Goal: Task Accomplishment & Management: Manage account settings

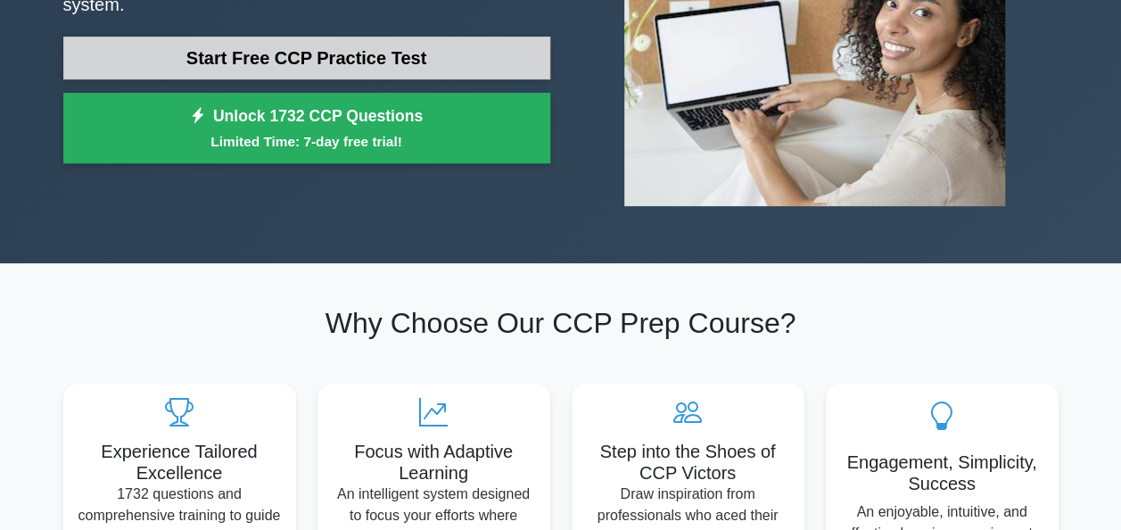
scroll to position [89, 0]
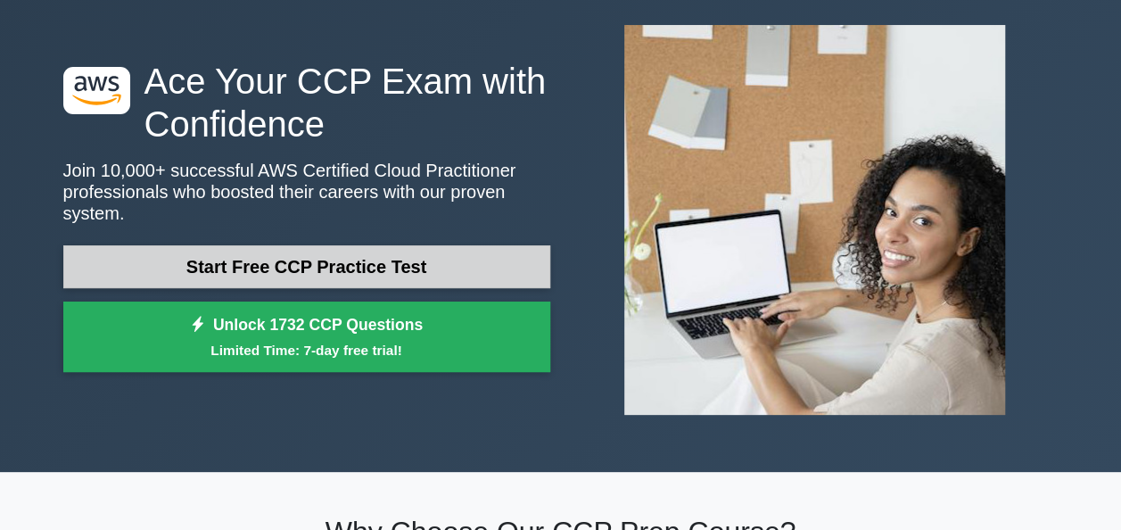
click at [350, 269] on link "Start Free CCP Practice Test" at bounding box center [306, 266] width 487 height 43
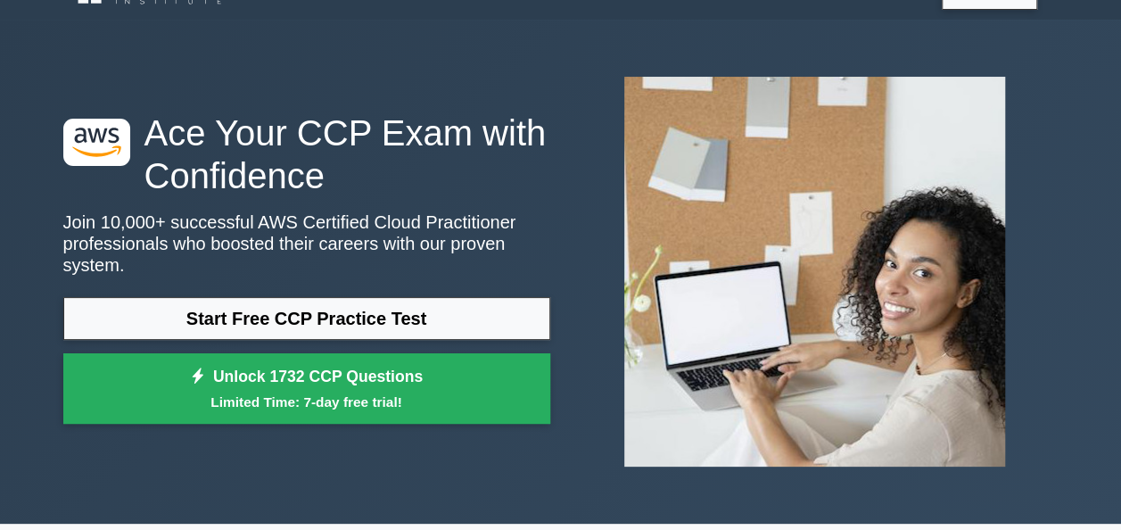
scroll to position [0, 0]
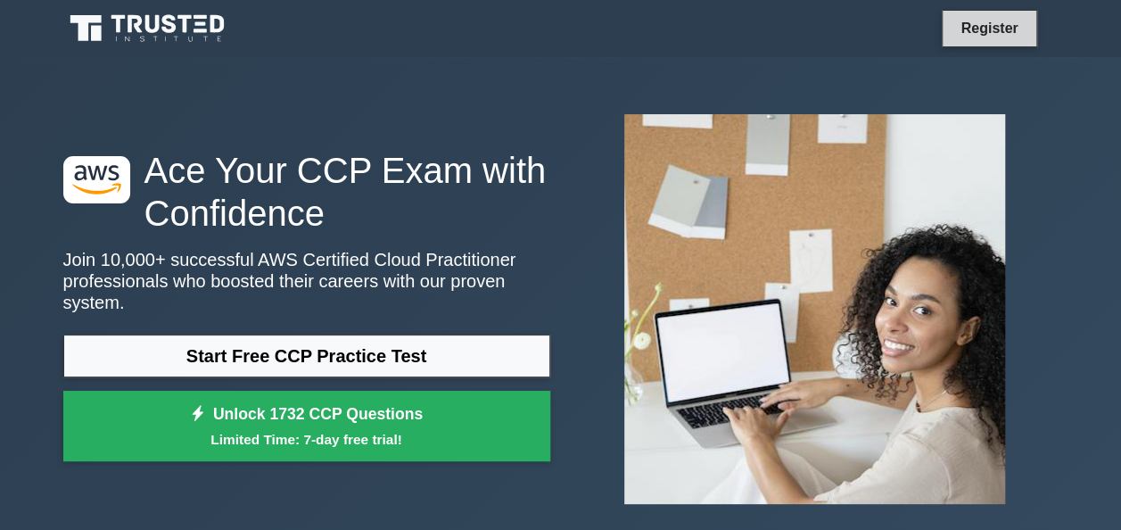
click at [966, 34] on link "Register" at bounding box center [989, 28] width 78 height 22
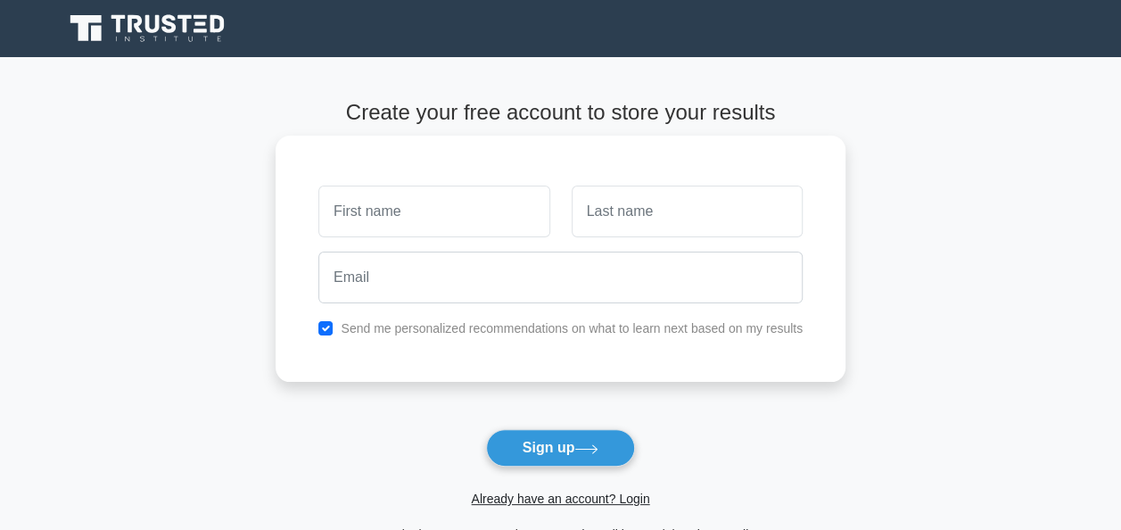
click at [393, 216] on input "text" at bounding box center [433, 212] width 231 height 52
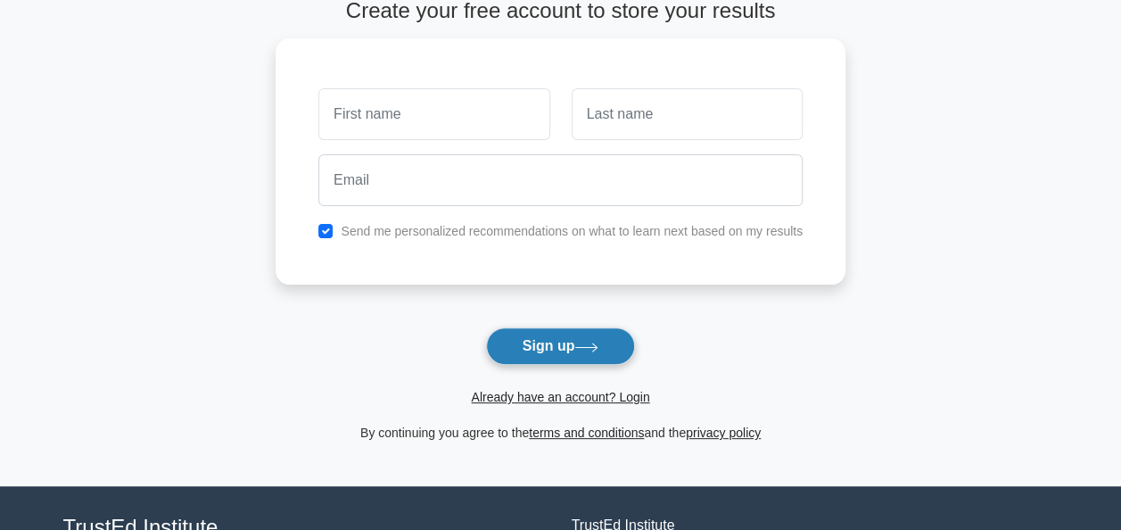
scroll to position [178, 0]
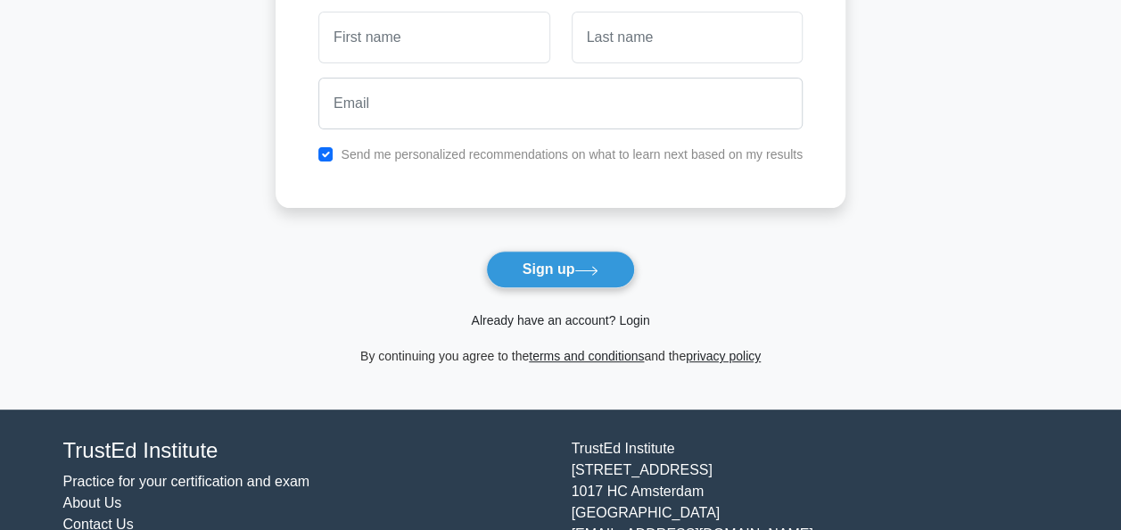
click at [556, 318] on link "Already have an account? Login" at bounding box center [560, 320] width 178 height 14
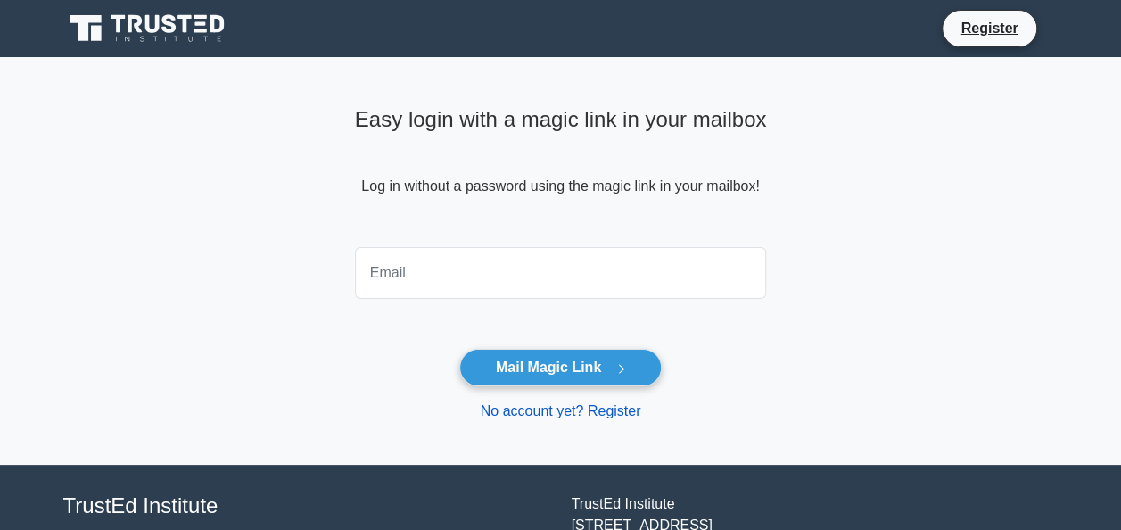
click at [539, 407] on link "No account yet? Register" at bounding box center [561, 410] width 161 height 15
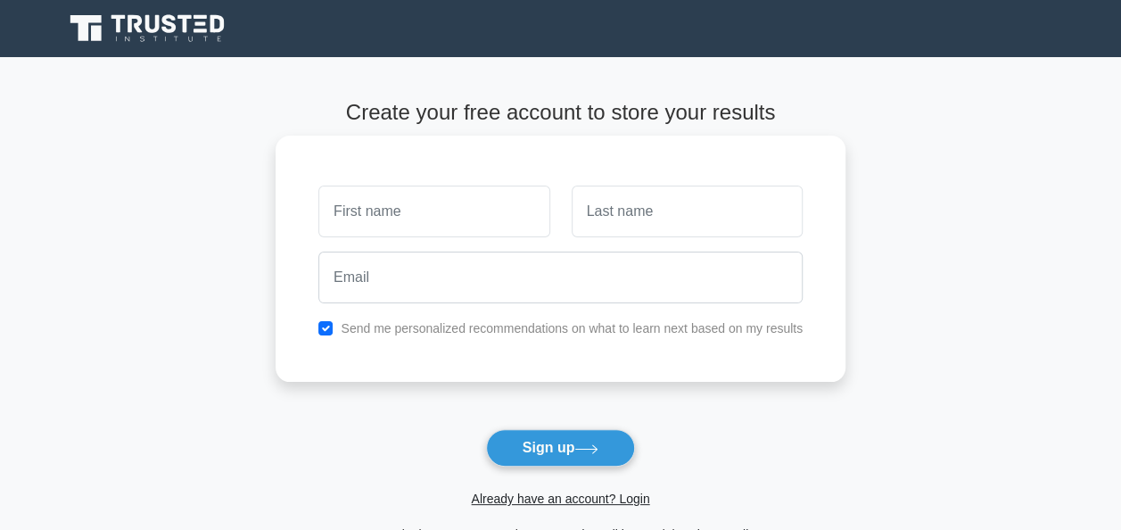
click at [431, 259] on div at bounding box center [561, 277] width 506 height 66
click at [432, 232] on input "text" at bounding box center [433, 212] width 231 height 52
type input "[PERSON_NAME]"
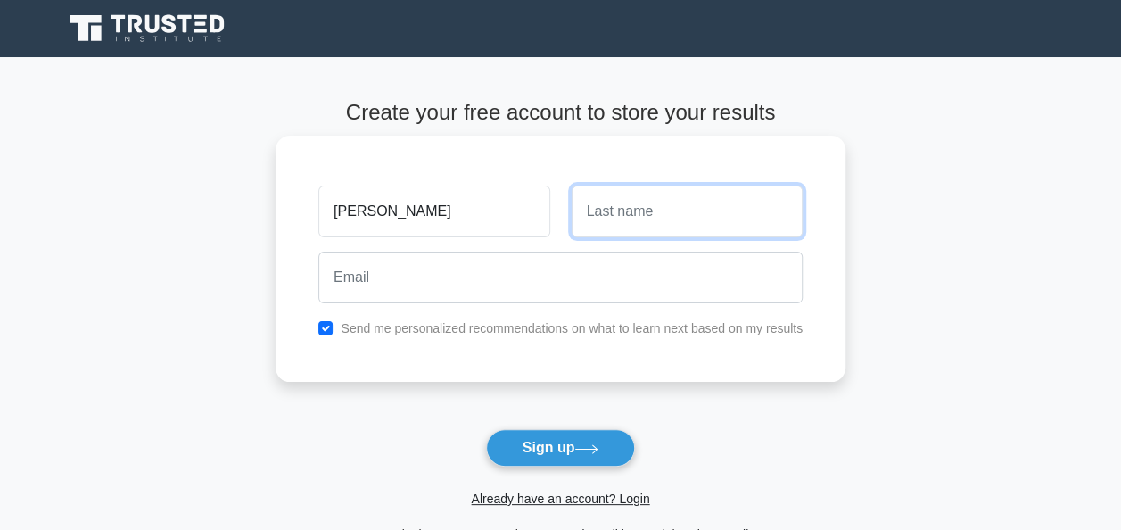
type input "Chinthaginjala"
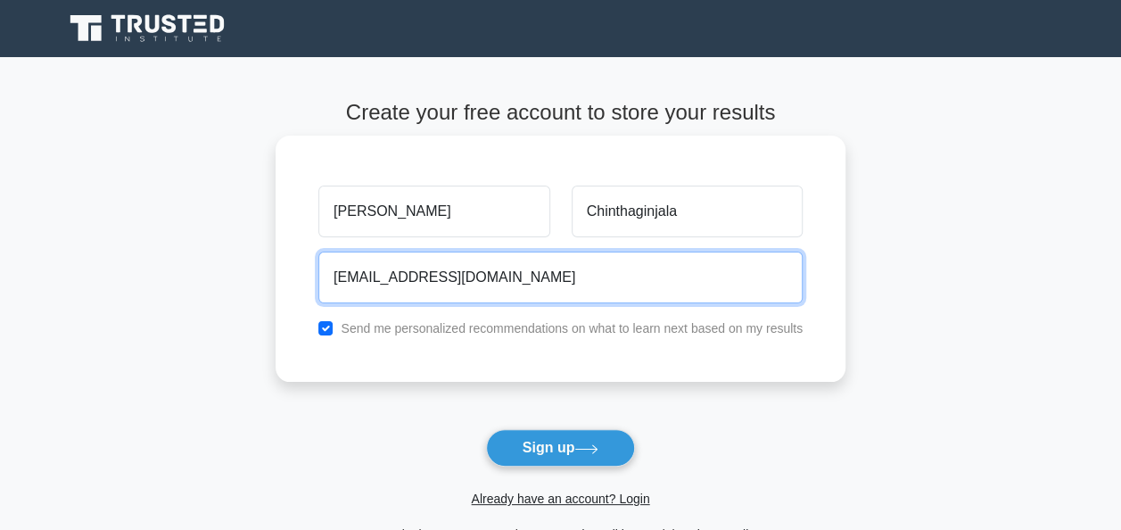
drag, startPoint x: 429, startPoint y: 269, endPoint x: 318, endPoint y: 293, distance: 114.1
click at [318, 293] on div "arunasree1020@gmail.com" at bounding box center [561, 277] width 506 height 66
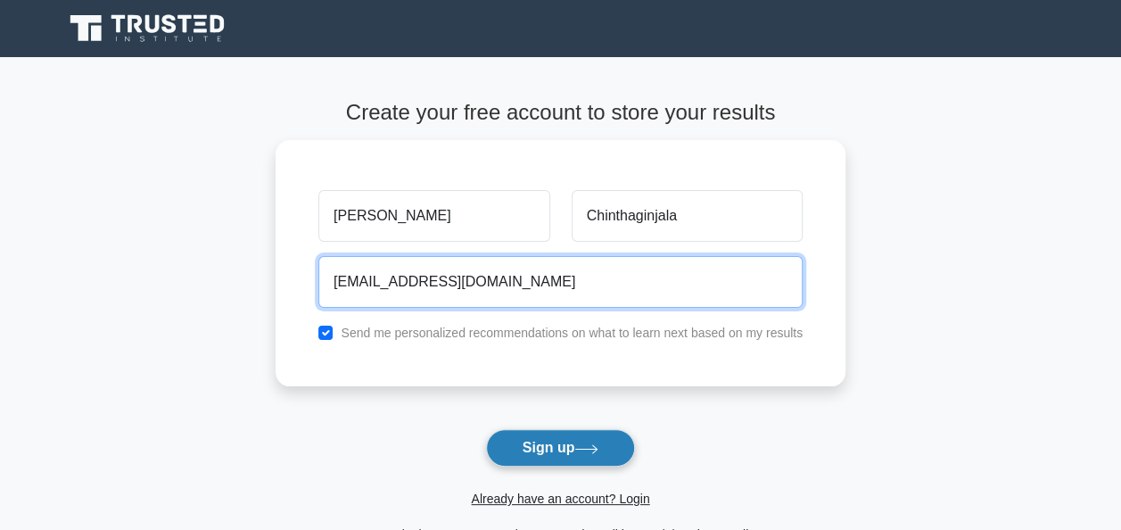
type input "[EMAIL_ADDRESS][DOMAIN_NAME]"
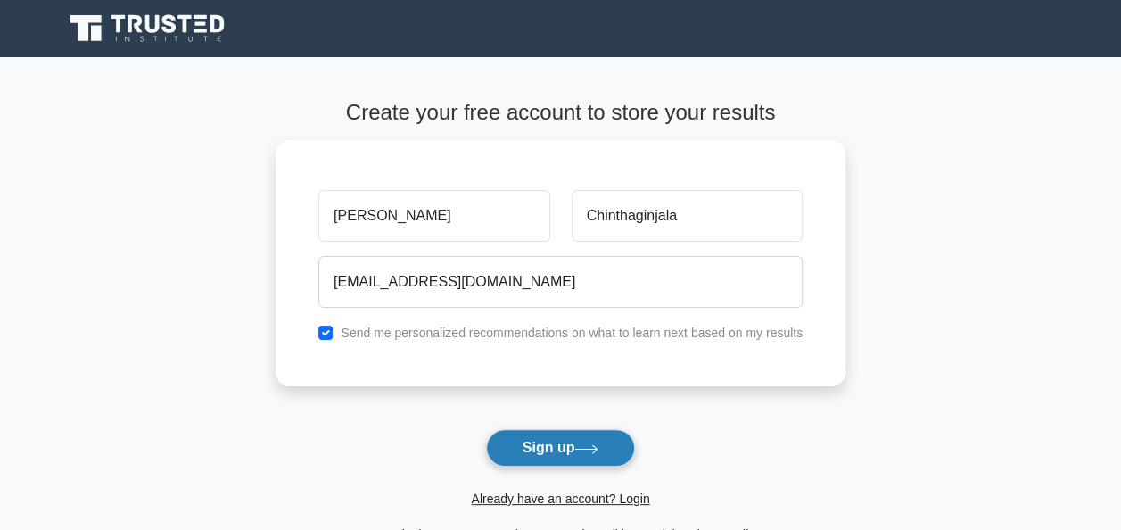
click at [540, 445] on button "Sign up" at bounding box center [561, 447] width 150 height 37
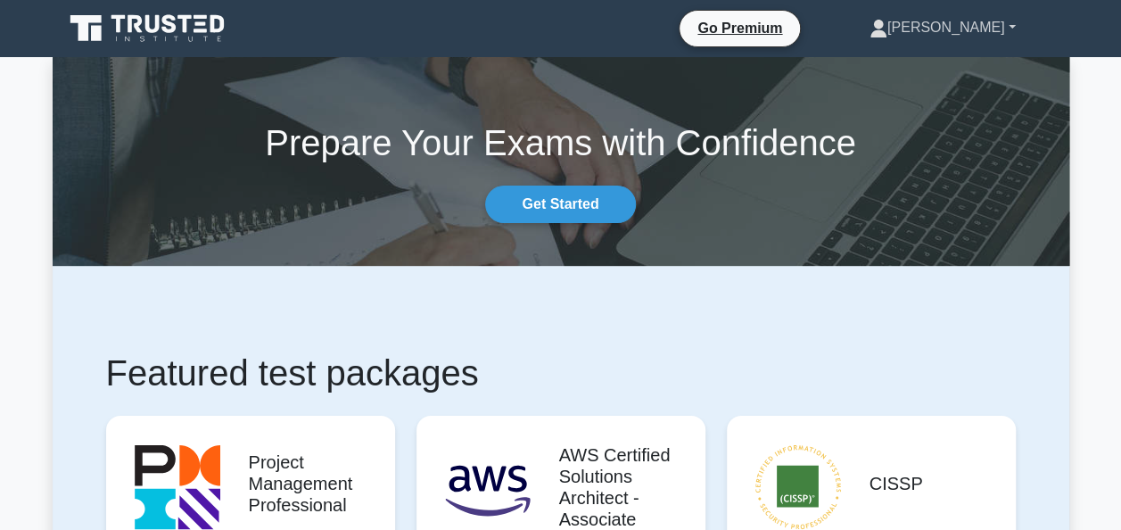
click at [933, 20] on link "[PERSON_NAME]" at bounding box center [943, 28] width 232 height 36
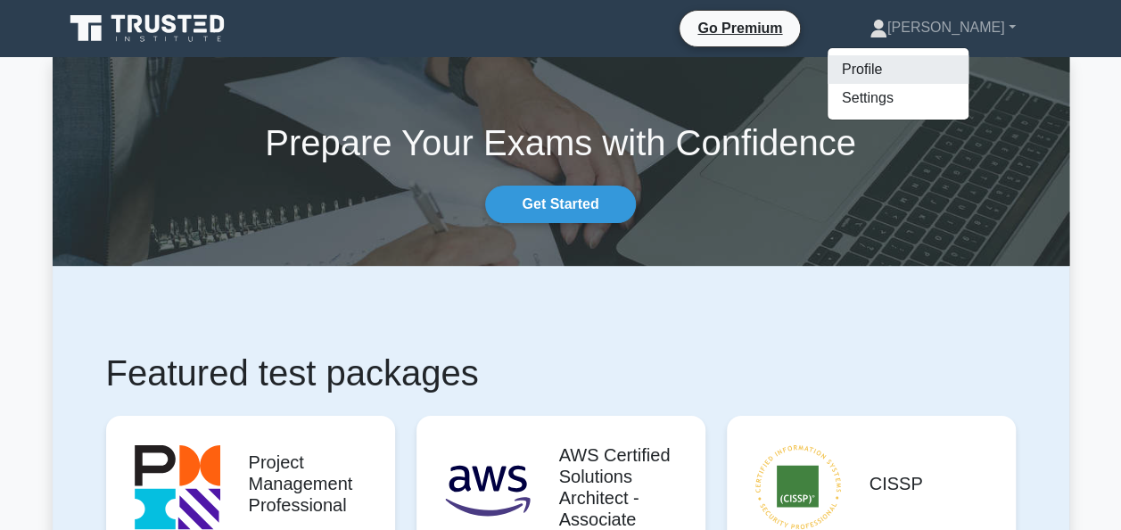
click at [906, 66] on link "Profile" at bounding box center [898, 69] width 141 height 29
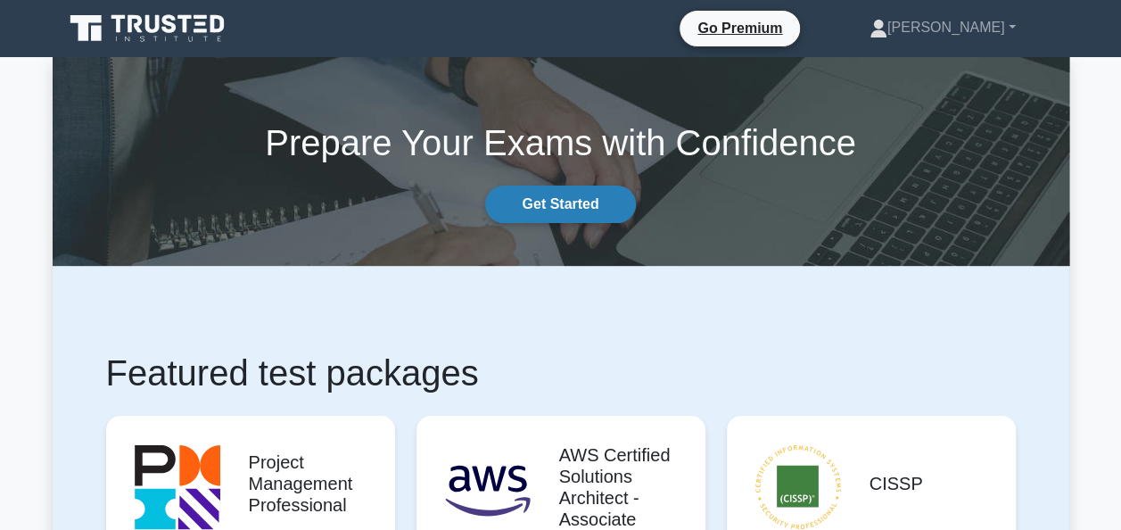
click at [582, 217] on link "Get Started" at bounding box center [560, 204] width 150 height 37
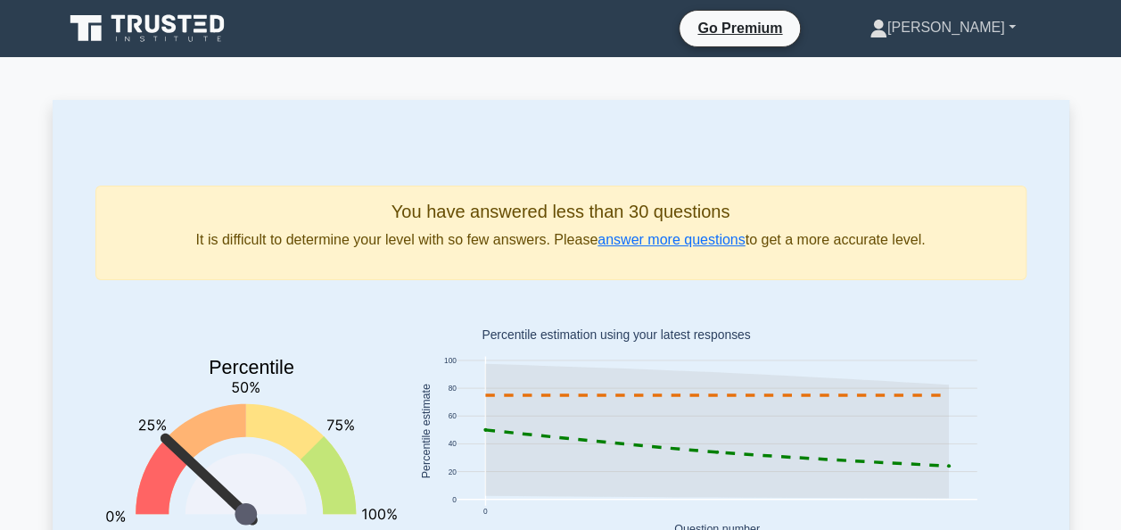
drag, startPoint x: 958, startPoint y: 48, endPoint x: 971, endPoint y: 42, distance: 14.8
click at [965, 45] on div "Go Premium Naga Aruna Sree Profile" at bounding box center [561, 28] width 1017 height 43
click at [980, 37] on link "Naga Aruna Sree" at bounding box center [943, 28] width 232 height 36
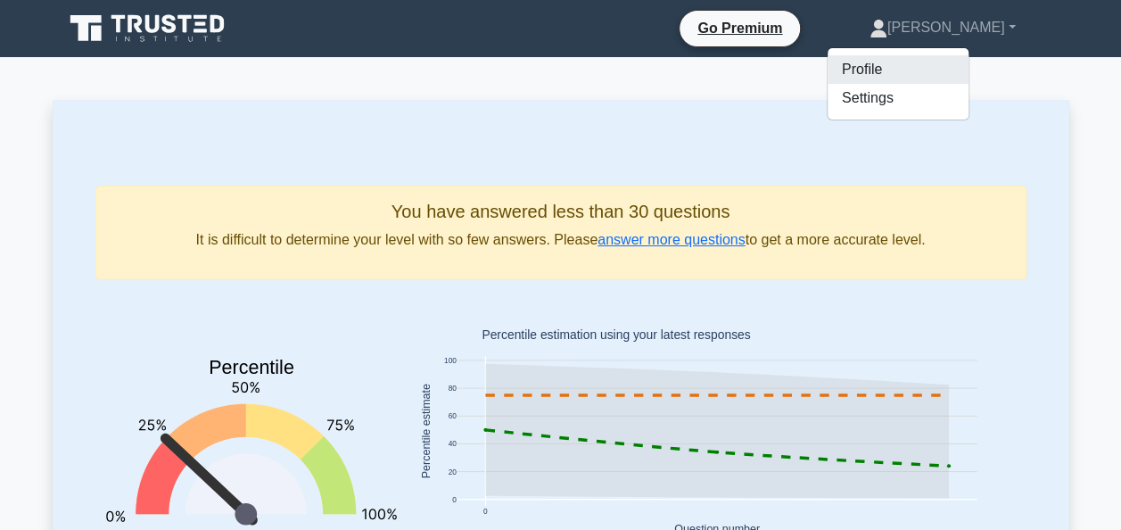
click at [908, 66] on link "Profile" at bounding box center [898, 69] width 141 height 29
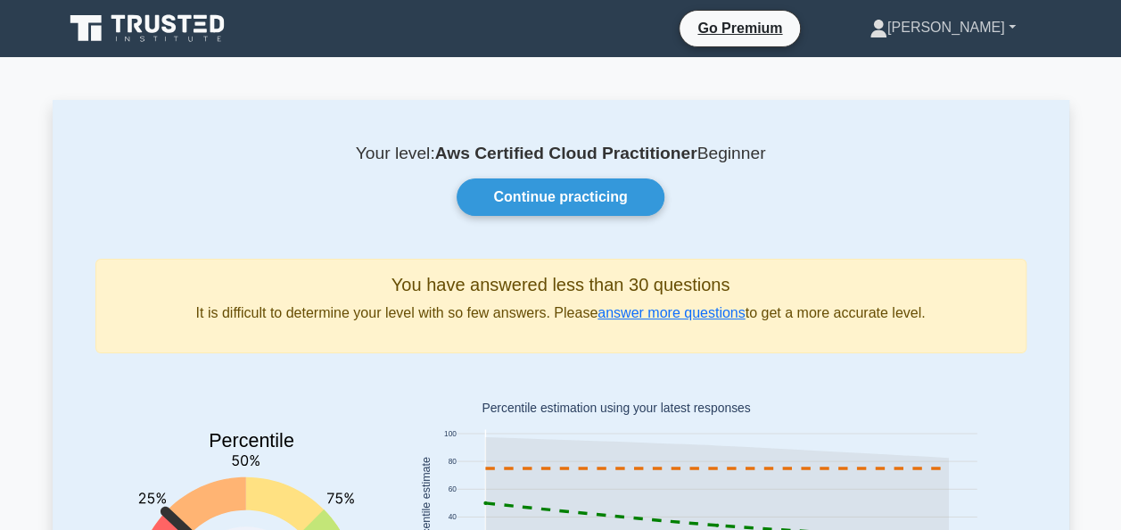
click at [930, 28] on link "[PERSON_NAME]" at bounding box center [943, 28] width 232 height 36
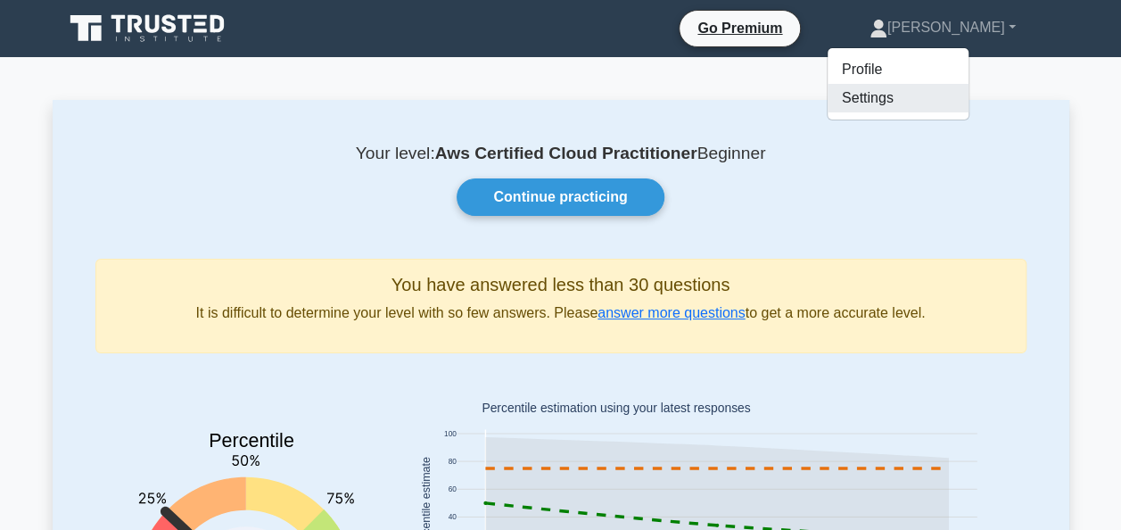
click at [908, 98] on link "Settings" at bounding box center [898, 98] width 141 height 29
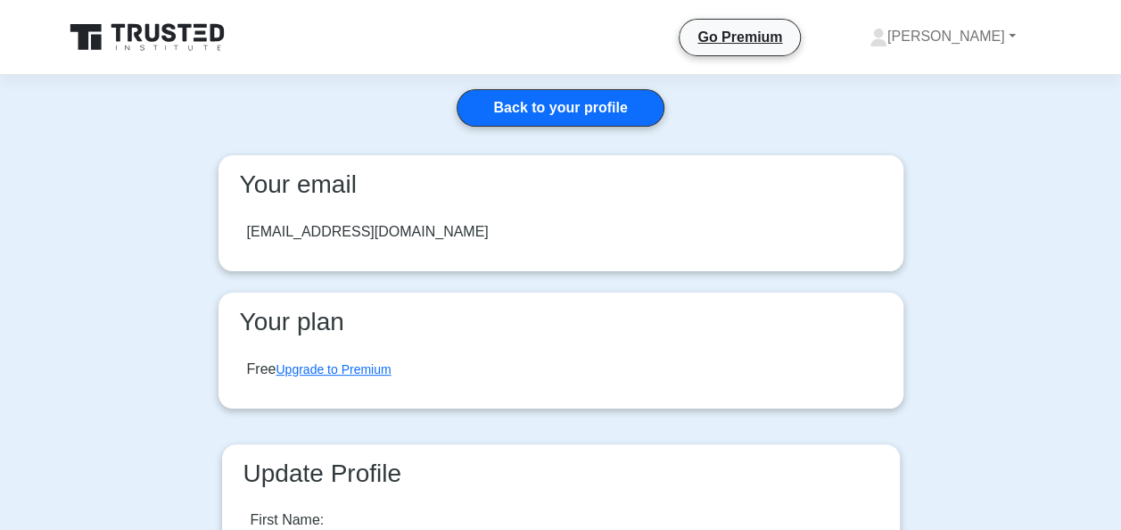
click at [368, 227] on div "[EMAIL_ADDRESS][DOMAIN_NAME]" at bounding box center [368, 231] width 242 height 21
click at [368, 227] on div "chinthaginjalaarunsree@gmail.com" at bounding box center [368, 231] width 242 height 21
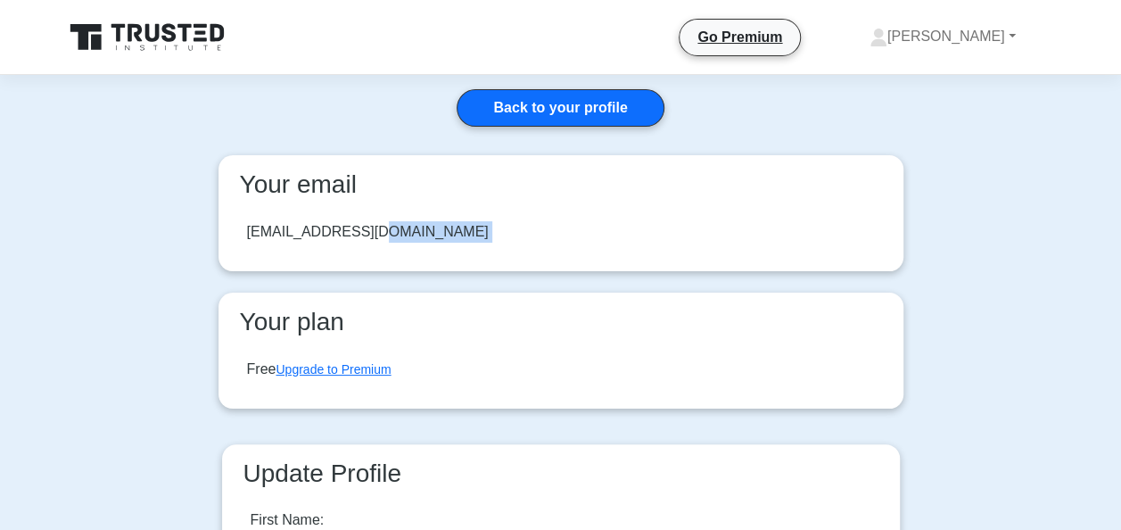
click at [371, 235] on div "chinthaginjalaarunsree@gmail.com" at bounding box center [368, 231] width 242 height 21
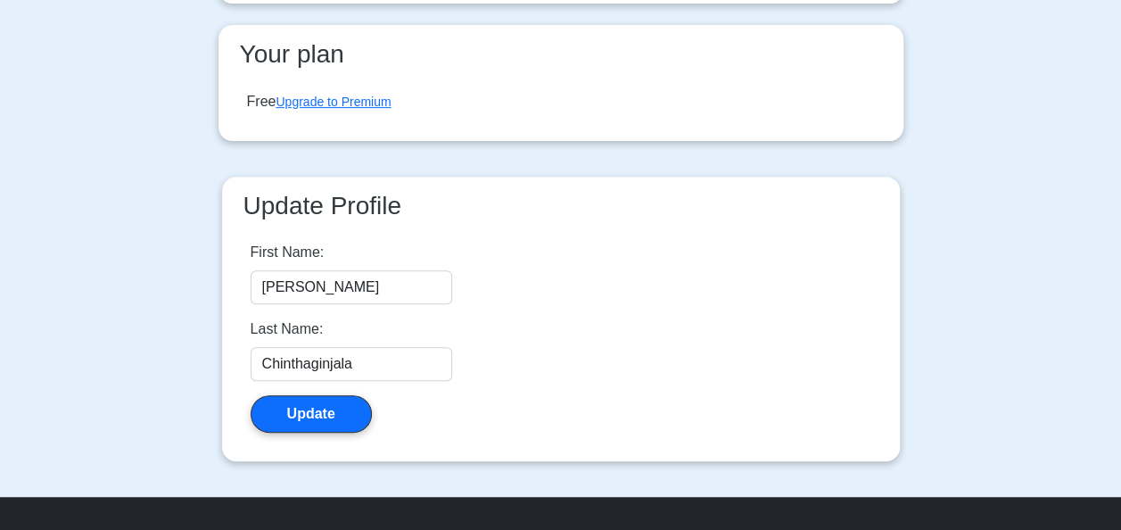
scroll to position [473, 0]
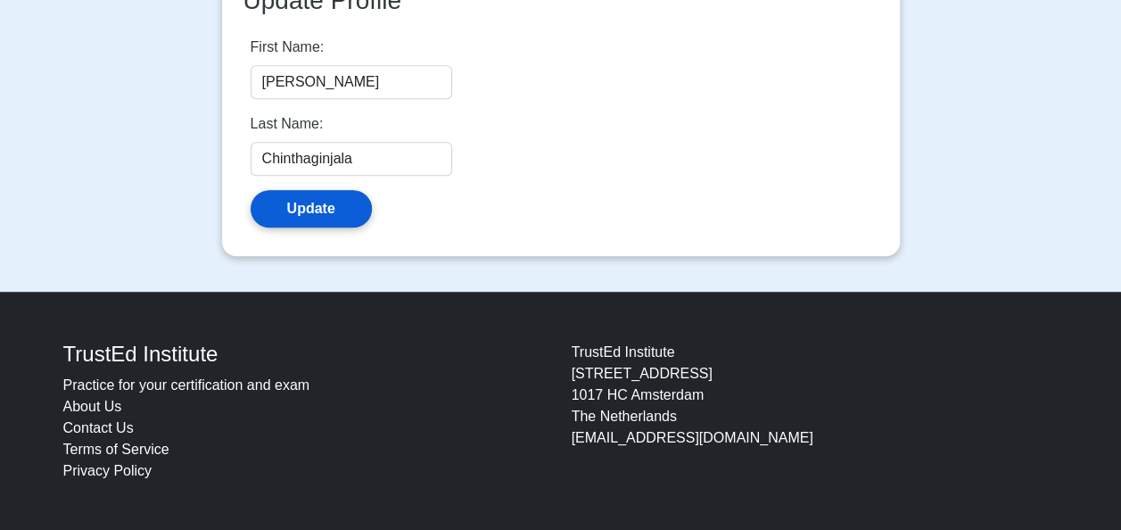
click at [346, 225] on button "Update" at bounding box center [311, 208] width 121 height 37
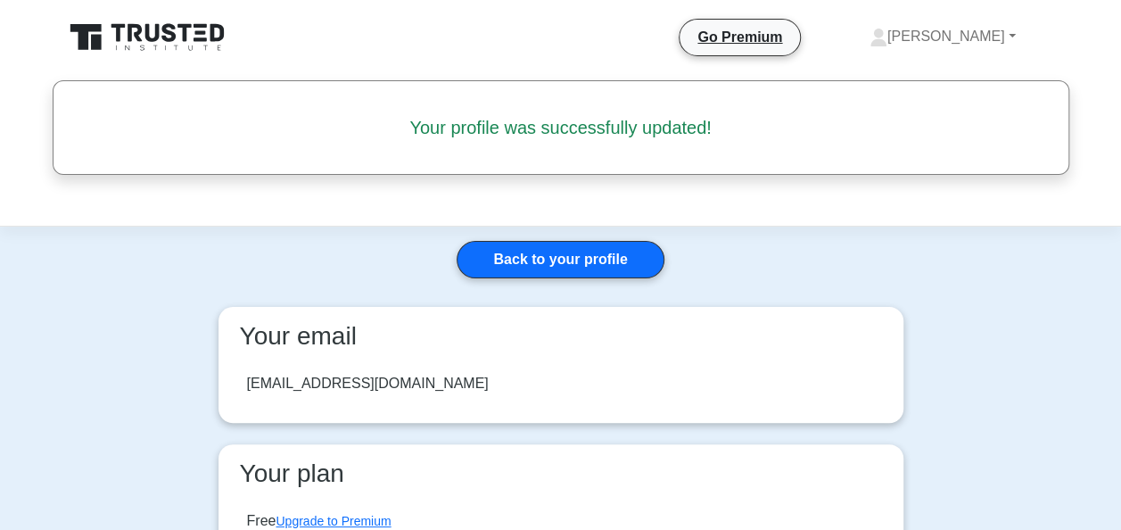
click at [464, 365] on div "[EMAIL_ADDRESS][DOMAIN_NAME]" at bounding box center [561, 384] width 656 height 50
click at [576, 126] on h5 "Your profile was successfully updated!" at bounding box center [561, 127] width 936 height 21
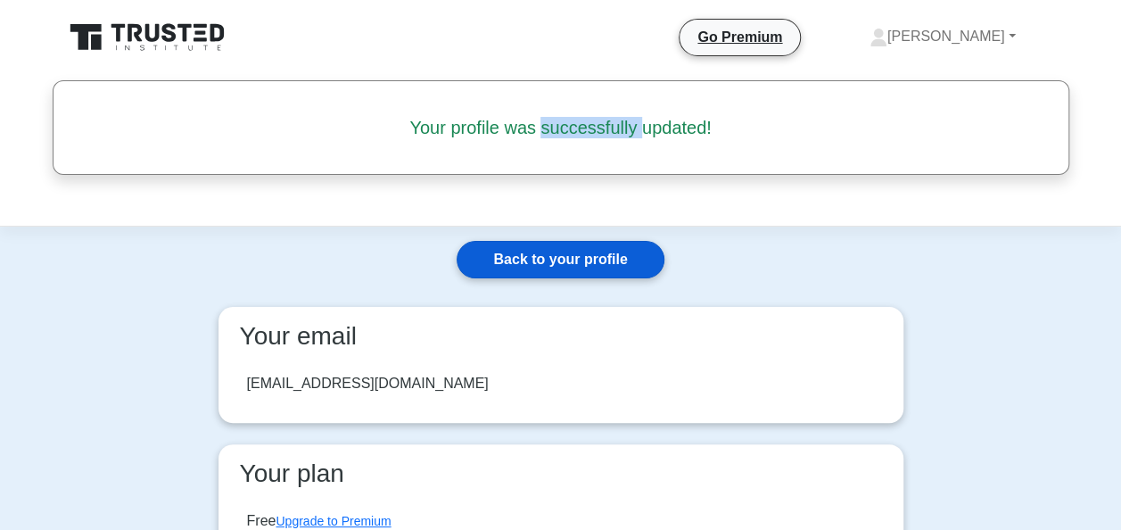
drag, startPoint x: 576, startPoint y: 126, endPoint x: 553, endPoint y: 268, distance: 143.7
click at [553, 268] on link "Back to your profile" at bounding box center [560, 259] width 207 height 37
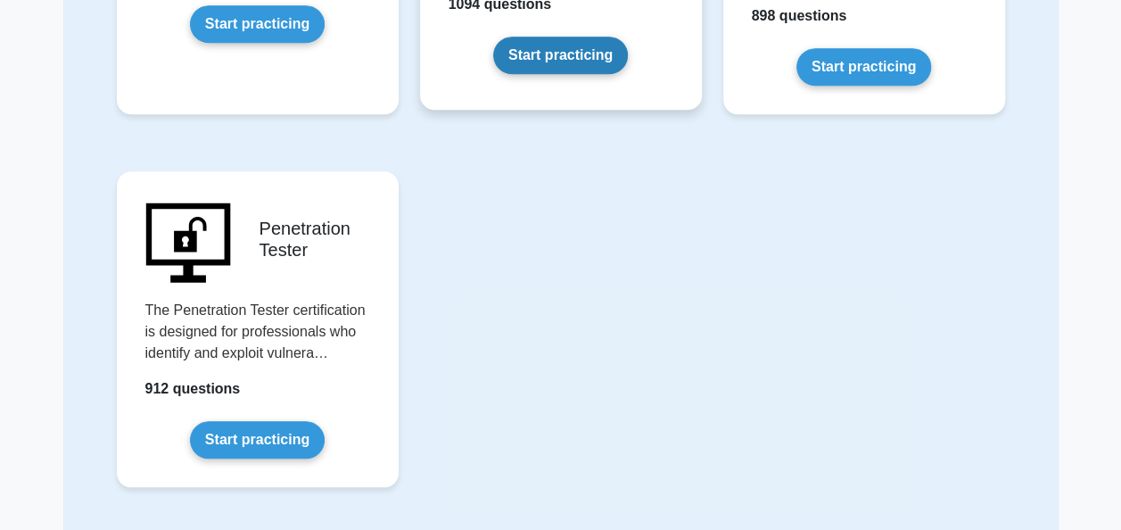
scroll to position [4269, 0]
